Goal: Transaction & Acquisition: Purchase product/service

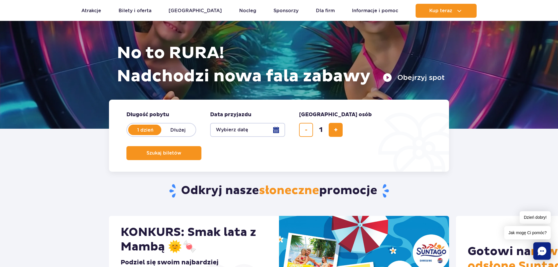
scroll to position [89, 0]
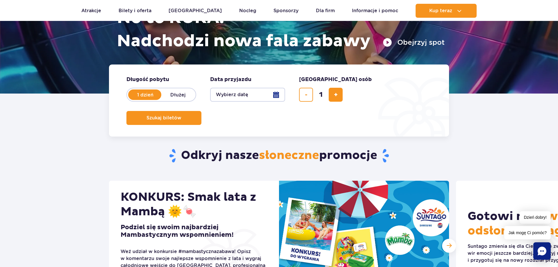
click at [256, 95] on button "Wybierz datę" at bounding box center [247, 95] width 75 height 14
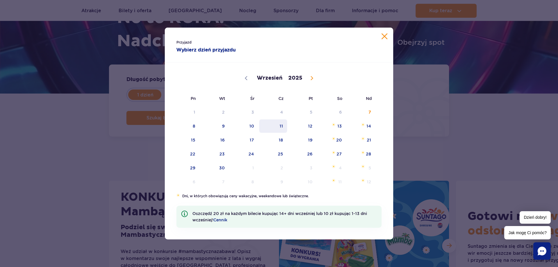
click at [277, 125] on span "11" at bounding box center [273, 125] width 29 height 13
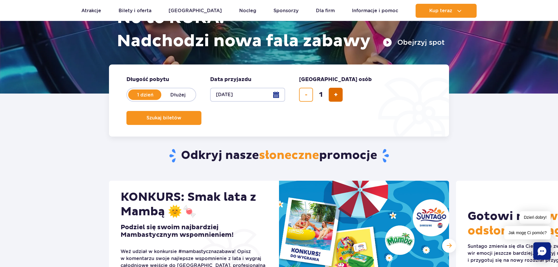
click at [338, 89] on button "dodaj bilet" at bounding box center [336, 95] width 14 height 14
click at [344, 95] on form "Długość pobytu długość pobytu w hero 1 dzień Dłużej Data przyjazdu data przyjaz…" at bounding box center [279, 101] width 340 height 72
click at [337, 95] on span "dodaj bilet" at bounding box center [336, 95] width 4 height 0
type input "3"
click at [201, 111] on button "Szukaj biletów" at bounding box center [163, 118] width 75 height 14
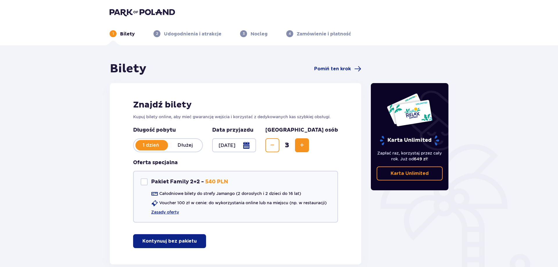
click at [177, 240] on p "Kontynuuj bez pakietu" at bounding box center [169, 241] width 54 height 6
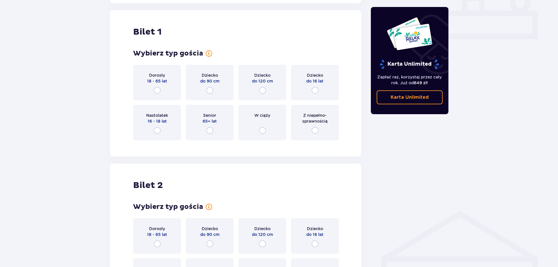
scroll to position [265, 0]
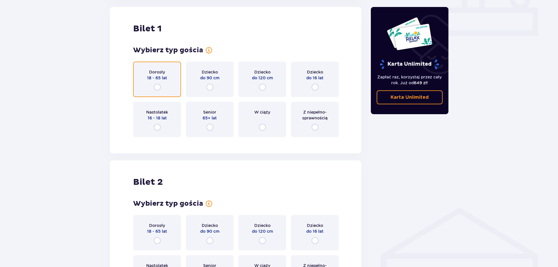
click at [158, 88] on input "radio" at bounding box center [157, 87] width 7 height 7
radio input "true"
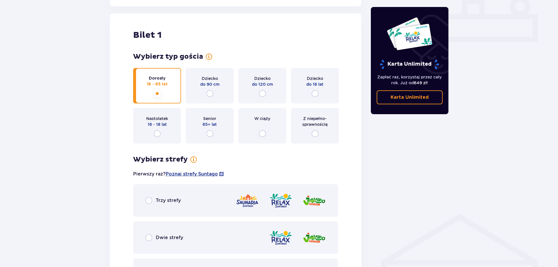
scroll to position [347, 0]
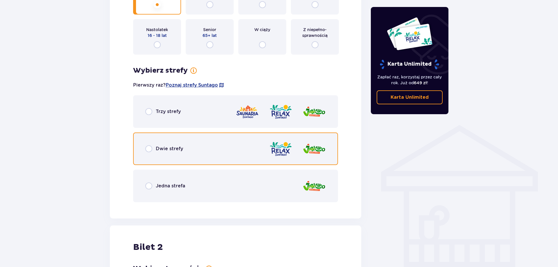
click at [152, 148] on input "radio" at bounding box center [148, 148] width 7 height 7
radio input "true"
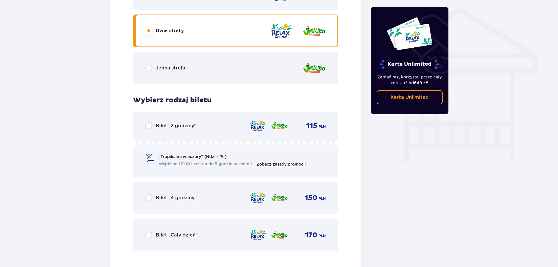
scroll to position [495, 0]
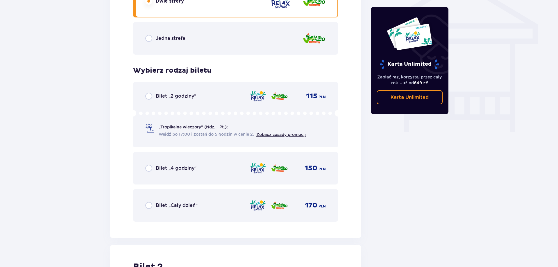
click at [169, 164] on div "Bilet „4 godziny” 150 PLN" at bounding box center [235, 168] width 181 height 12
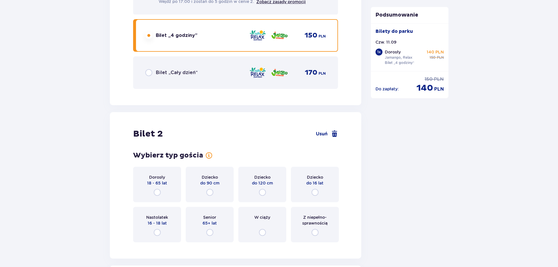
scroll to position [614, 0]
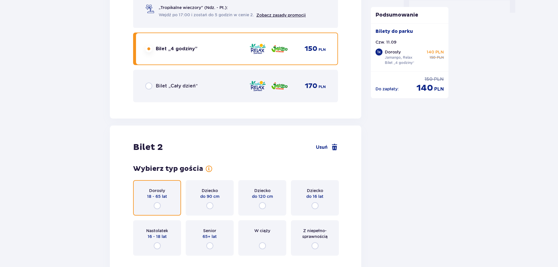
click at [160, 204] on input "radio" at bounding box center [157, 205] width 7 height 7
radio input "true"
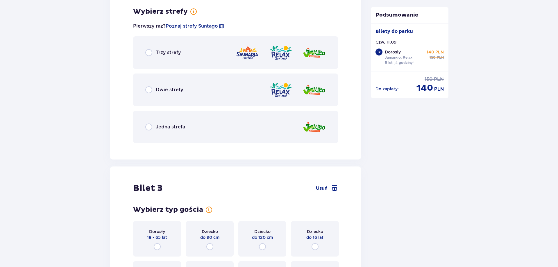
scroll to position [875, 0]
click at [166, 89] on p "Dwie strefy" at bounding box center [169, 89] width 27 height 6
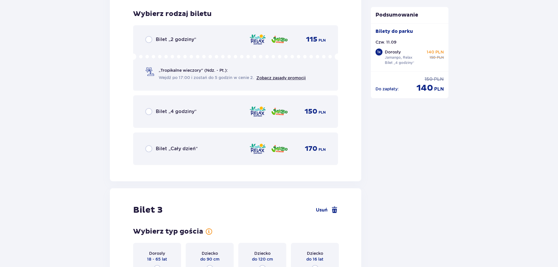
scroll to position [1023, 0]
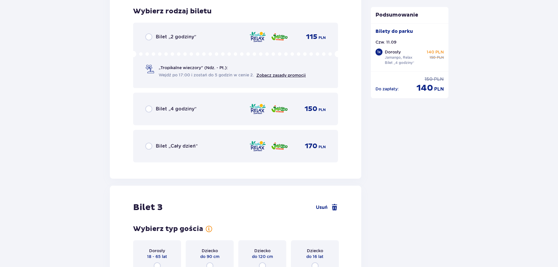
click at [175, 112] on p "Bilet „4 godziny”" at bounding box center [176, 109] width 41 height 6
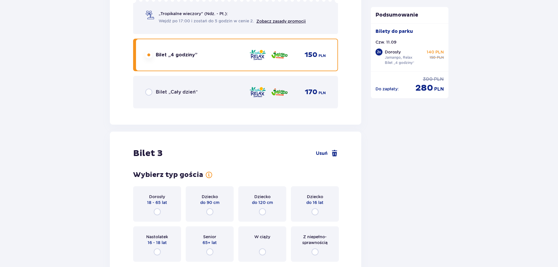
scroll to position [1150, 0]
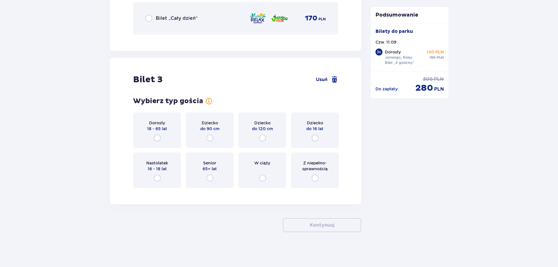
click at [272, 138] on div "Dziecko do 120 cm" at bounding box center [262, 130] width 48 height 35
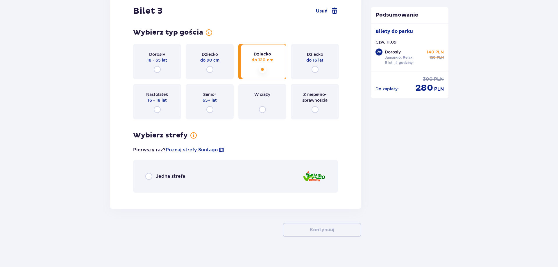
scroll to position [1224, 0]
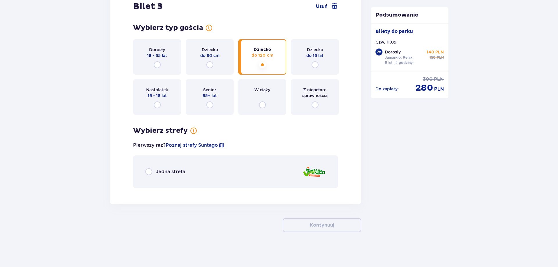
click at [178, 169] on p "Jedna strefa" at bounding box center [170, 172] width 29 height 6
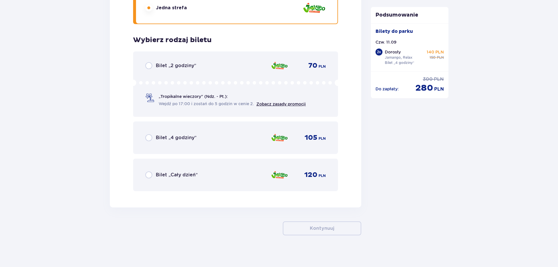
scroll to position [1391, 0]
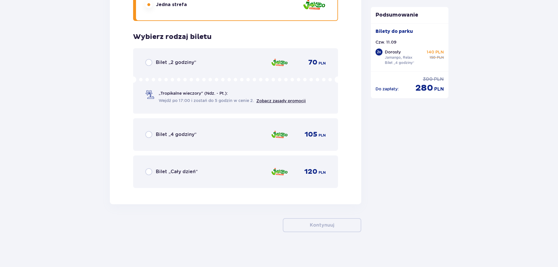
click at [182, 132] on p "Bilet „4 godziny”" at bounding box center [176, 134] width 41 height 6
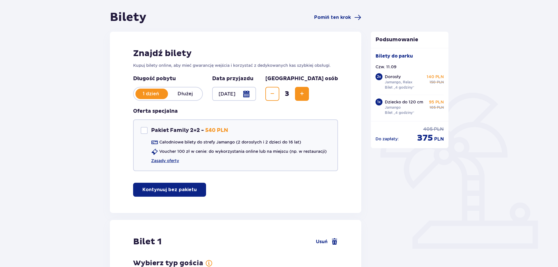
scroll to position [0, 0]
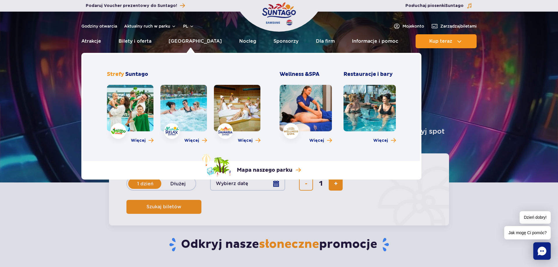
click at [180, 122] on link at bounding box center [183, 108] width 47 height 47
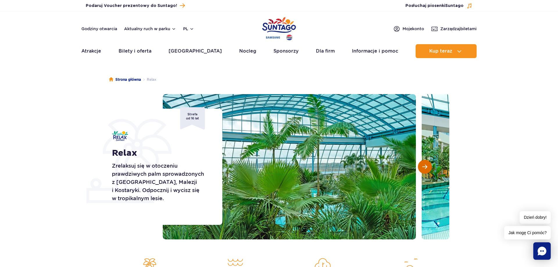
click at [426, 168] on span "Następny slajd" at bounding box center [424, 166] width 5 height 5
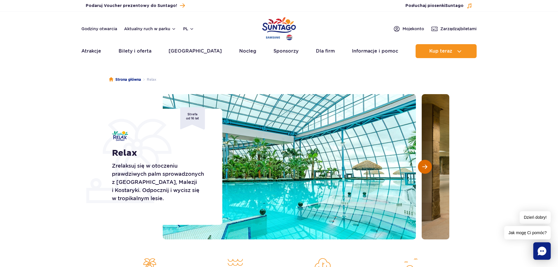
click at [426, 168] on span "Następny slajd" at bounding box center [424, 166] width 5 height 5
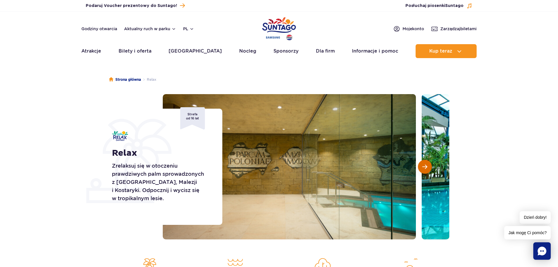
click at [426, 168] on span "Następny slajd" at bounding box center [424, 166] width 5 height 5
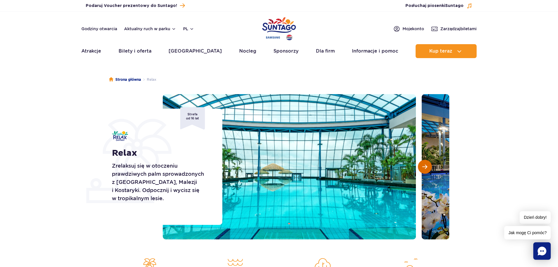
click at [426, 168] on span "Następny slajd" at bounding box center [424, 166] width 5 height 5
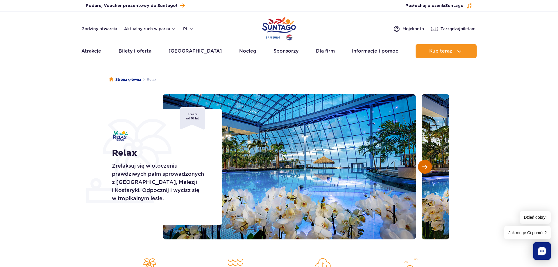
click at [426, 168] on span "Następny slajd" at bounding box center [424, 166] width 5 height 5
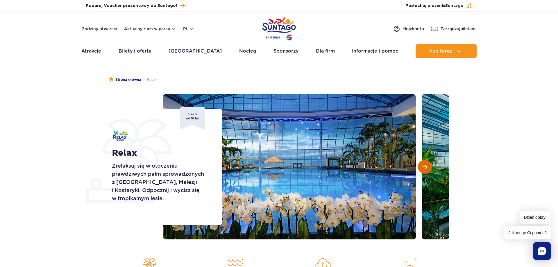
click at [426, 168] on span "Następny slajd" at bounding box center [424, 166] width 5 height 5
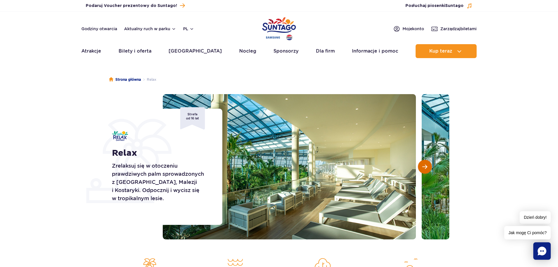
click at [426, 168] on span "Następny slajd" at bounding box center [424, 166] width 5 height 5
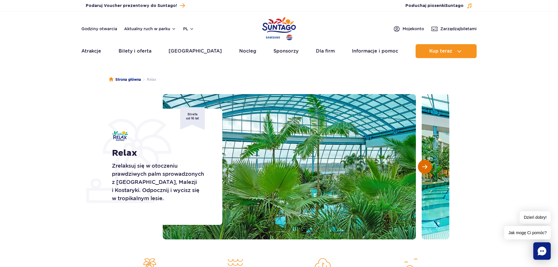
click at [426, 168] on span "Następny slajd" at bounding box center [424, 166] width 5 height 5
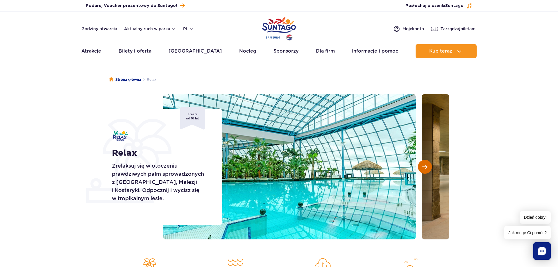
click at [426, 168] on span "Następny slajd" at bounding box center [424, 166] width 5 height 5
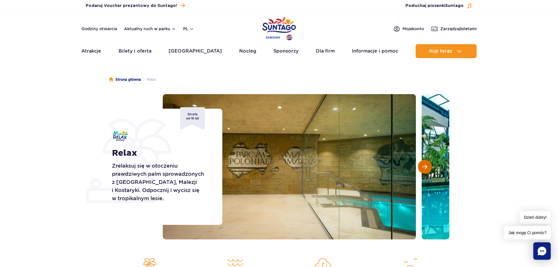
click at [426, 168] on span "Następny slajd" at bounding box center [424, 166] width 5 height 5
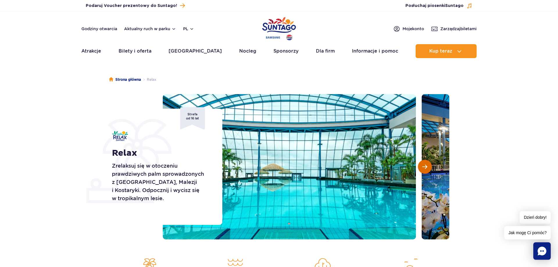
click at [426, 168] on span "Następny slajd" at bounding box center [424, 166] width 5 height 5
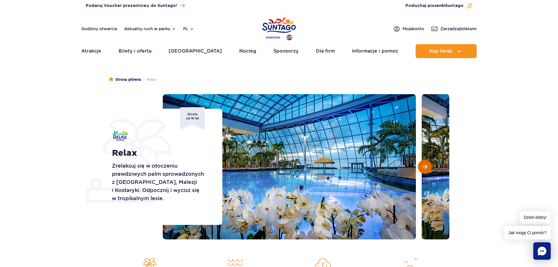
click at [426, 168] on span "Następny slajd" at bounding box center [424, 166] width 5 height 5
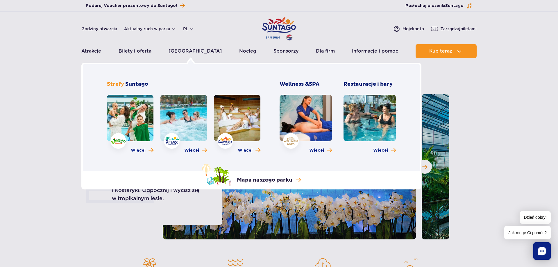
click at [124, 111] on link at bounding box center [130, 118] width 47 height 47
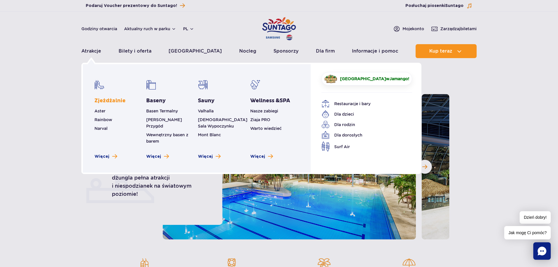
click at [108, 99] on link "Zjeżdżalnie" at bounding box center [109, 100] width 31 height 7
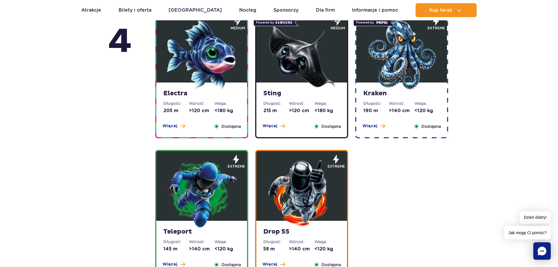
scroll to position [297, 0]
